Goal: Check status: Check status

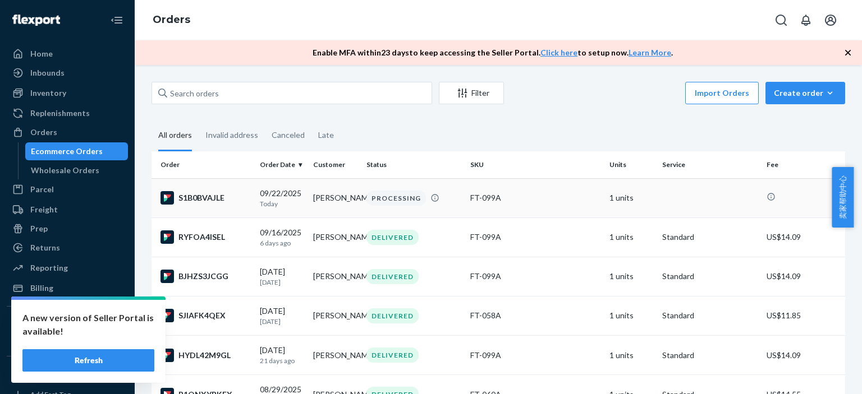
click at [275, 201] on p "Today" at bounding box center [282, 204] width 44 height 10
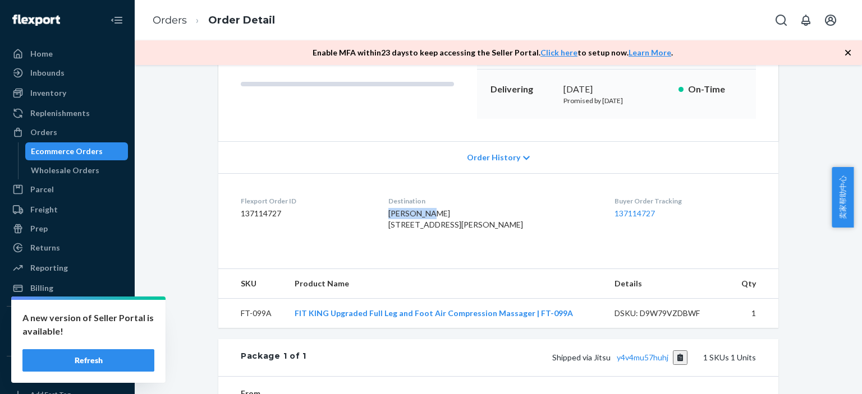
drag, startPoint x: 397, startPoint y: 208, endPoint x: 442, endPoint y: 210, distance: 44.9
click at [442, 210] on div "[PERSON_NAME] [STREET_ADDRESS][PERSON_NAME]" at bounding box center [492, 219] width 209 height 22
copy span "[PERSON_NAME]"
click at [775, 332] on div "Flexport Order # S1B0BVAJLE • Standard / US$14.09 View Details Create Return Du…" at bounding box center [498, 241] width 577 height 654
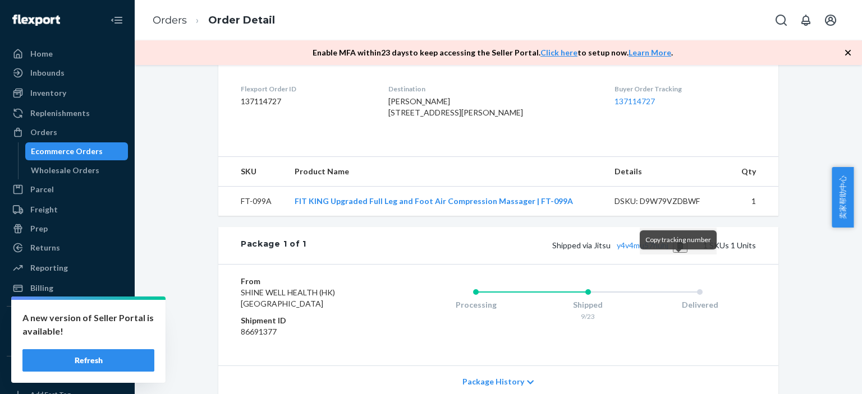
click at [676, 253] on button "Copy tracking number" at bounding box center [680, 245] width 15 height 15
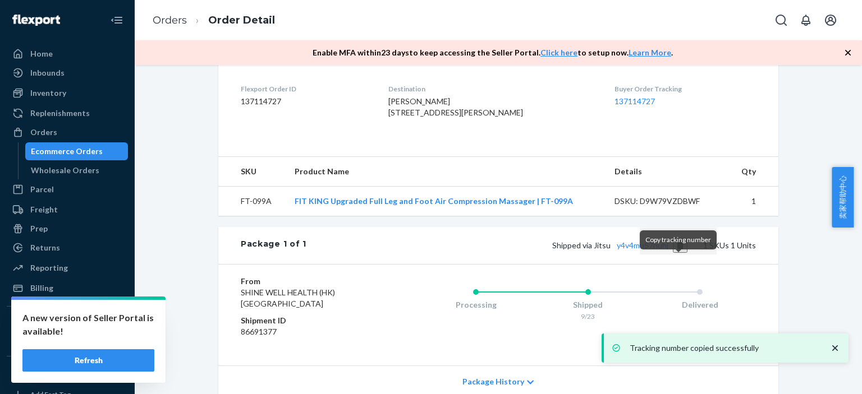
click at [676, 253] on button "Copy tracking number" at bounding box center [680, 245] width 15 height 15
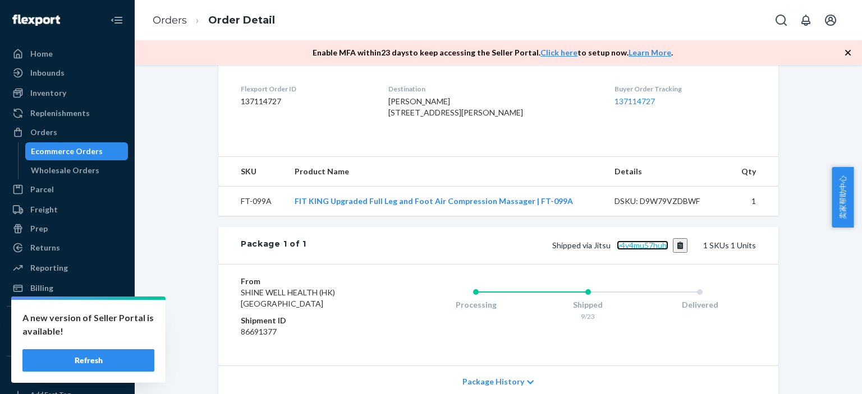
click at [633, 250] on link "y4v4mu57huhj" at bounding box center [642, 246] width 52 height 10
click at [85, 148] on div "Ecommerce Orders" at bounding box center [67, 151] width 72 height 11
